Goal: Find specific page/section: Find specific page/section

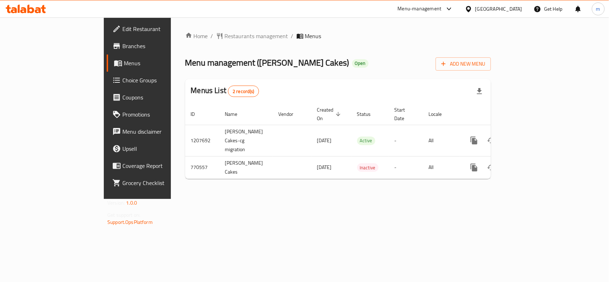
click at [510, 13] on div "Bahrain" at bounding box center [498, 9] width 47 height 8
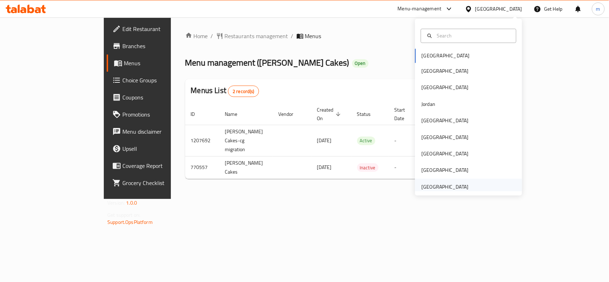
click at [447, 185] on div "[GEOGRAPHIC_DATA]" at bounding box center [444, 187] width 47 height 8
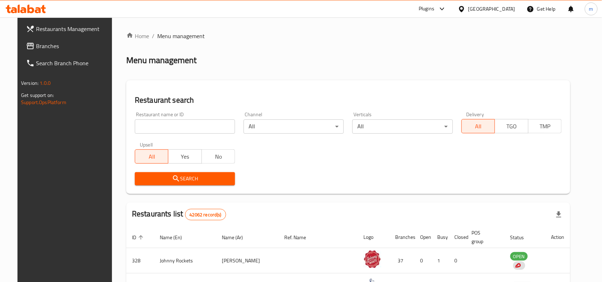
click at [48, 49] on span "Branches" at bounding box center [74, 46] width 76 height 9
